Goal: Transaction & Acquisition: Download file/media

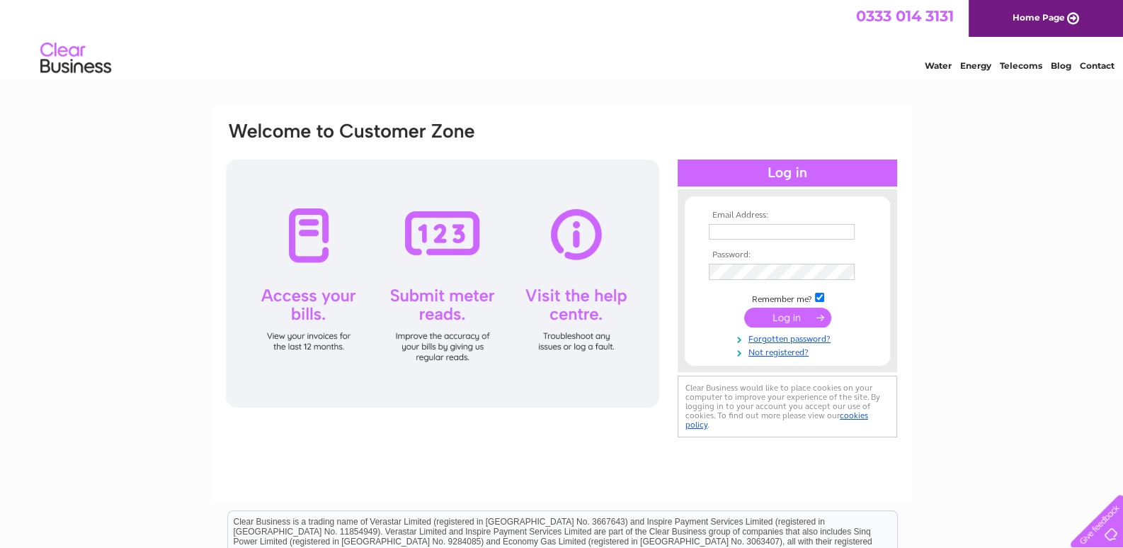
type input "accounts@huntersyard.com"
click at [782, 312] on input "submit" at bounding box center [787, 317] width 87 height 20
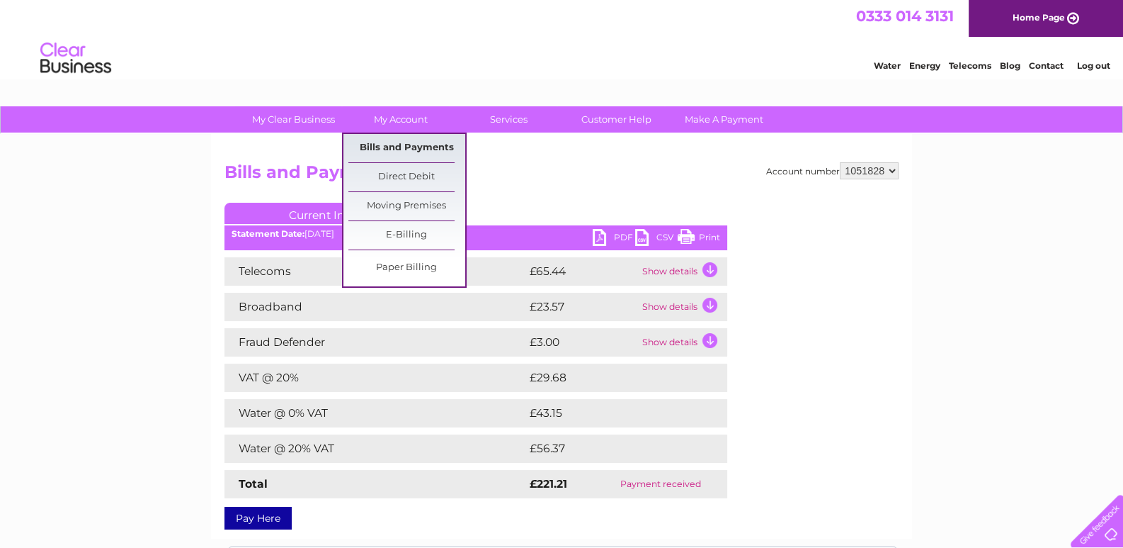
click at [402, 137] on link "Bills and Payments" at bounding box center [407, 148] width 117 height 28
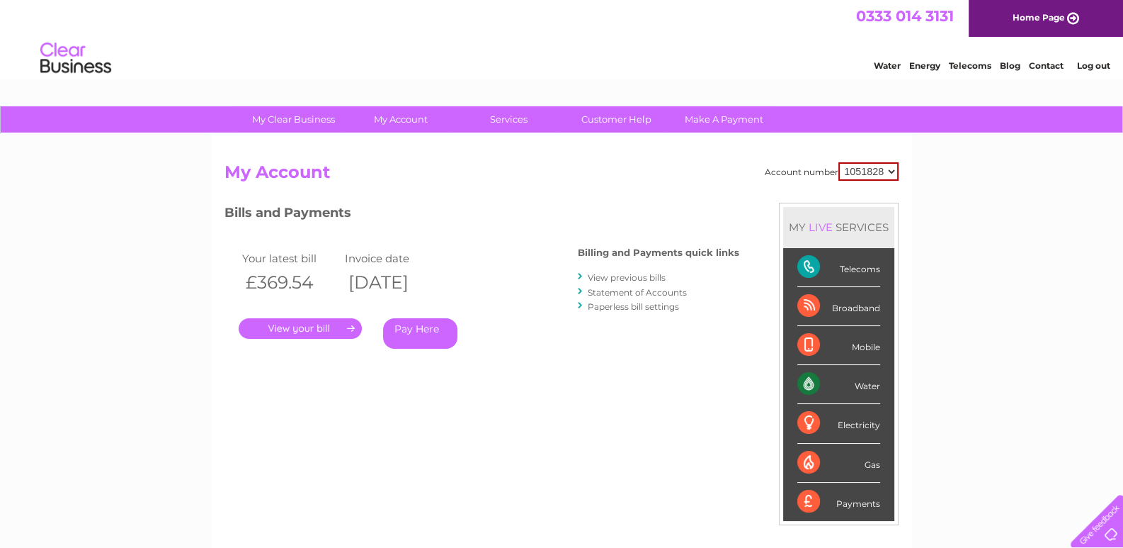
click at [315, 324] on link "." at bounding box center [300, 328] width 123 height 21
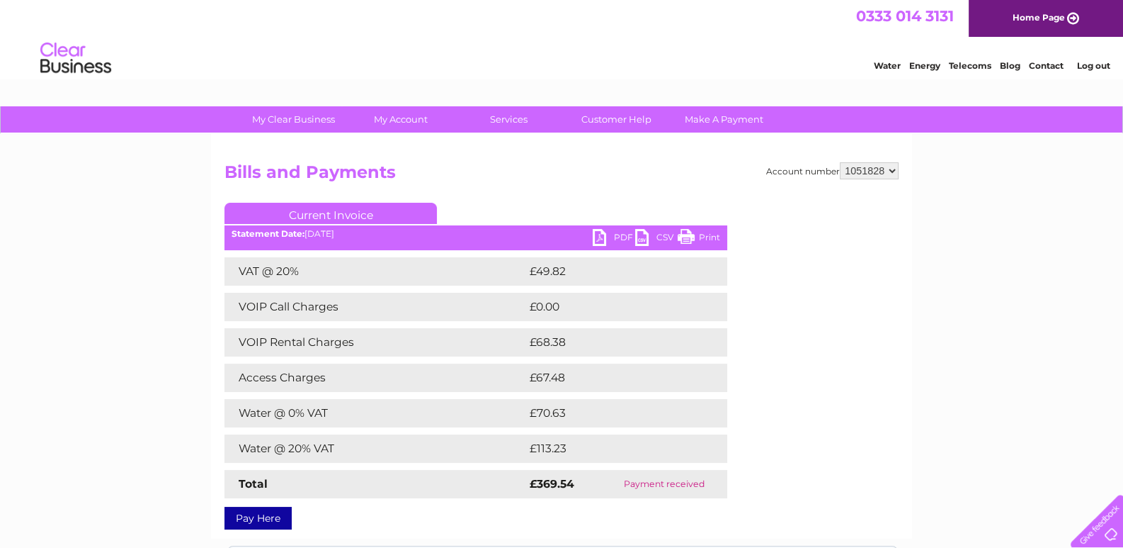
click at [598, 236] on link "PDF" at bounding box center [614, 239] width 43 height 21
